Goal: Information Seeking & Learning: Find specific page/section

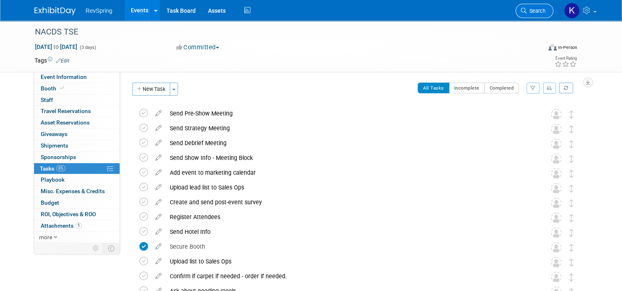
click at [534, 13] on span "Search" at bounding box center [536, 11] width 19 height 6
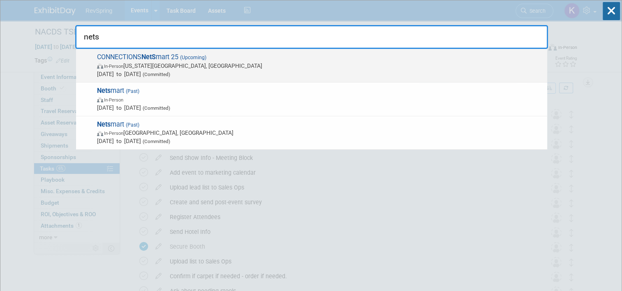
type input "nets"
click at [279, 66] on span "In-Person Kansas City, MO" at bounding box center [320, 66] width 446 height 8
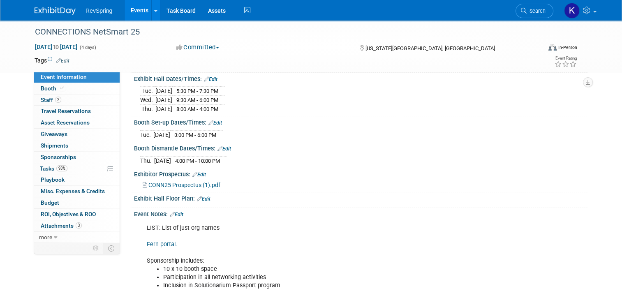
scroll to position [90, 0]
click at [526, 8] on icon at bounding box center [524, 11] width 6 height 6
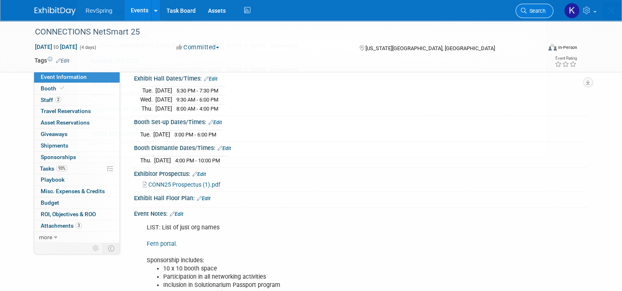
scroll to position [0, 0]
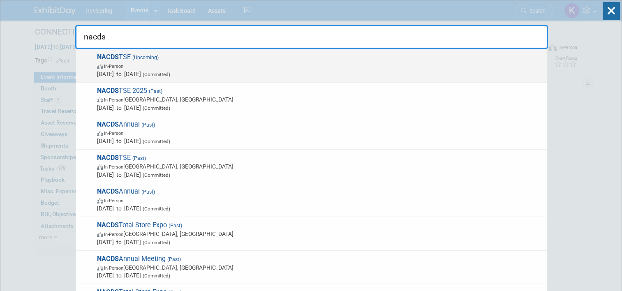
type input "nacds"
click at [423, 59] on span "NACDS TSE (Upcoming) In-Person Aug 15, 2026 to Aug 17, 2026 (Committed)" at bounding box center [319, 65] width 448 height 25
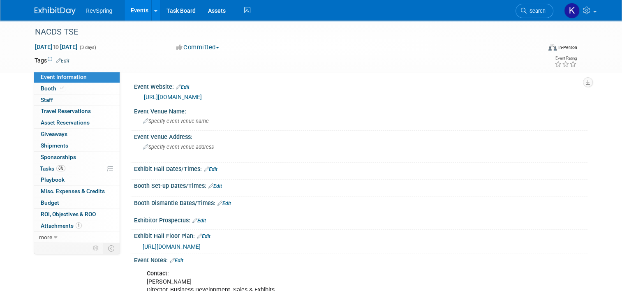
scroll to position [131, 0]
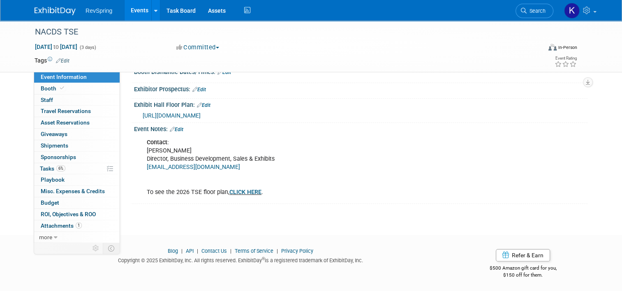
click at [171, 127] on link "Edit" at bounding box center [177, 130] width 14 height 6
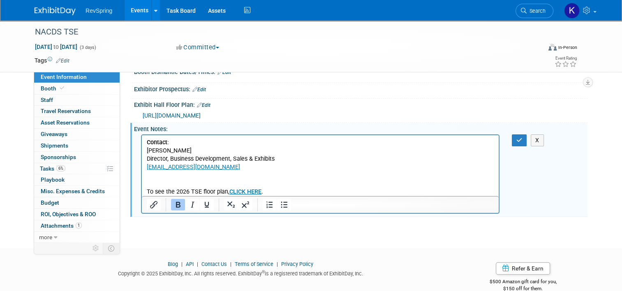
scroll to position [0, 0]
drag, startPoint x: 271, startPoint y: 192, endPoint x: 148, endPoint y: 184, distance: 123.5
click at [148, 184] on p "Contact : Mike Swinburne Director, Business Development, Sales & Exhibits mswin…" at bounding box center [320, 168] width 347 height 58
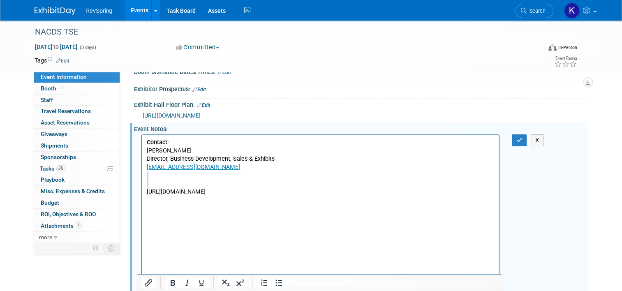
click at [148, 184] on p "Contact : Mike Swinburne Director, Business Development, Sales & Exhibits mswin…" at bounding box center [320, 168] width 347 height 58
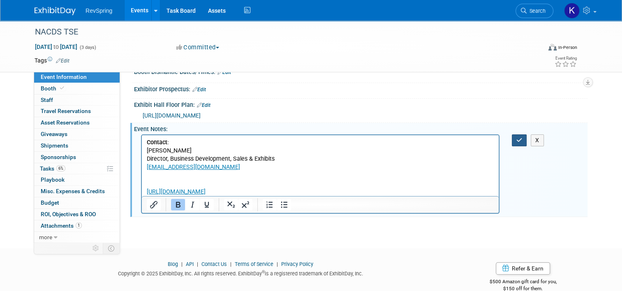
click at [519, 138] on icon "button" at bounding box center [519, 140] width 6 height 6
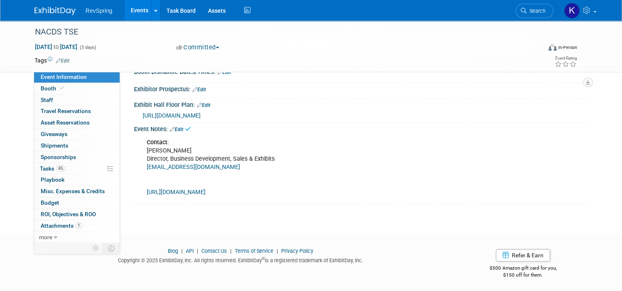
click at [206, 193] on link "https://TSE26.exh.mapyourshow.com" at bounding box center [176, 192] width 59 height 7
click at [129, 6] on link "Events" at bounding box center [140, 10] width 30 height 21
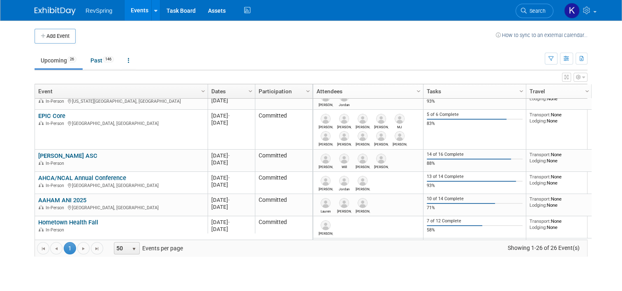
scroll to position [124, 0]
